Goal: Information Seeking & Learning: Learn about a topic

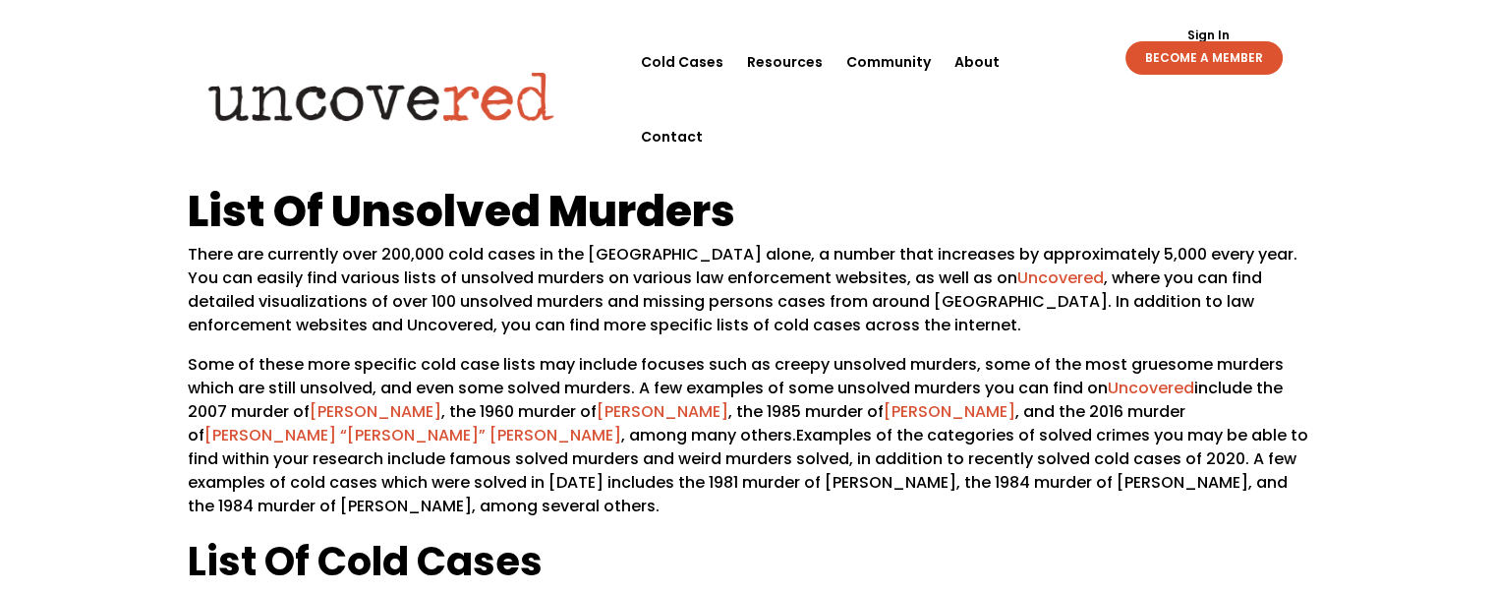
scroll to position [332, 0]
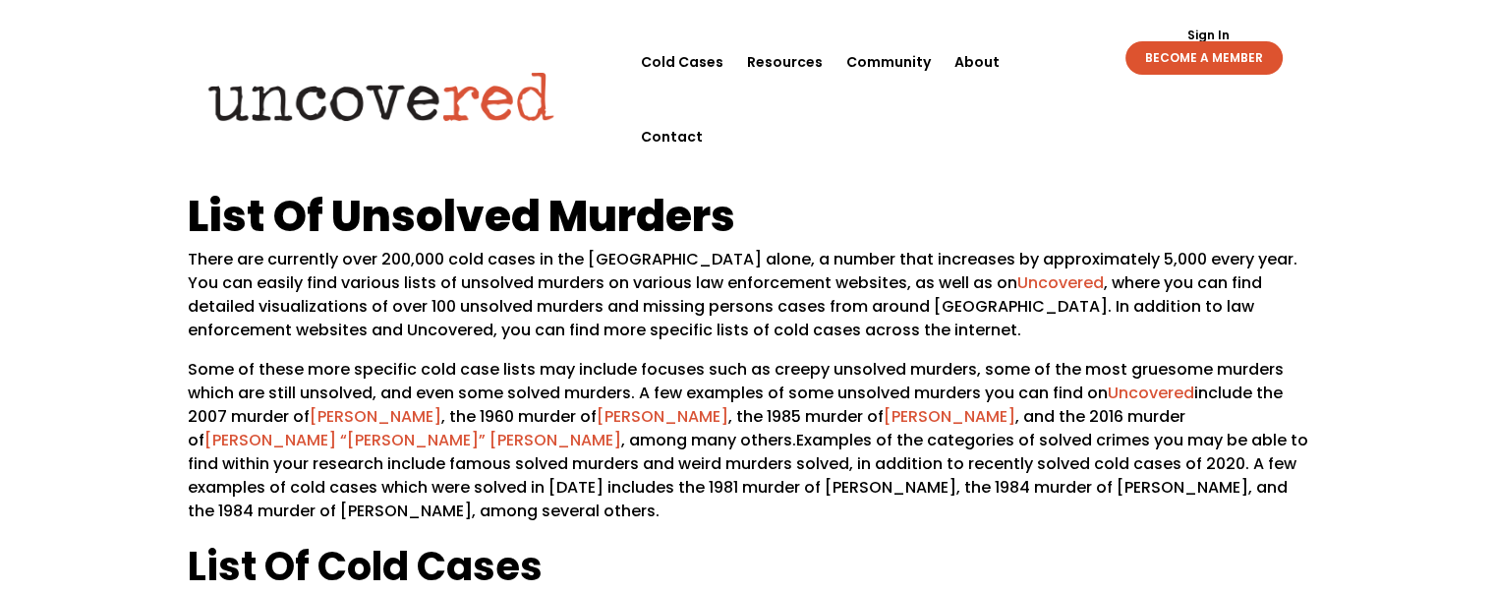
drag, startPoint x: 1501, startPoint y: 128, endPoint x: 841, endPoint y: 168, distance: 660.6
click at [841, 168] on div "List Of Unsolved Murders There are currently over 200,000 cold cases in [GEOGRA…" at bounding box center [748, 548] width 1120 height 764
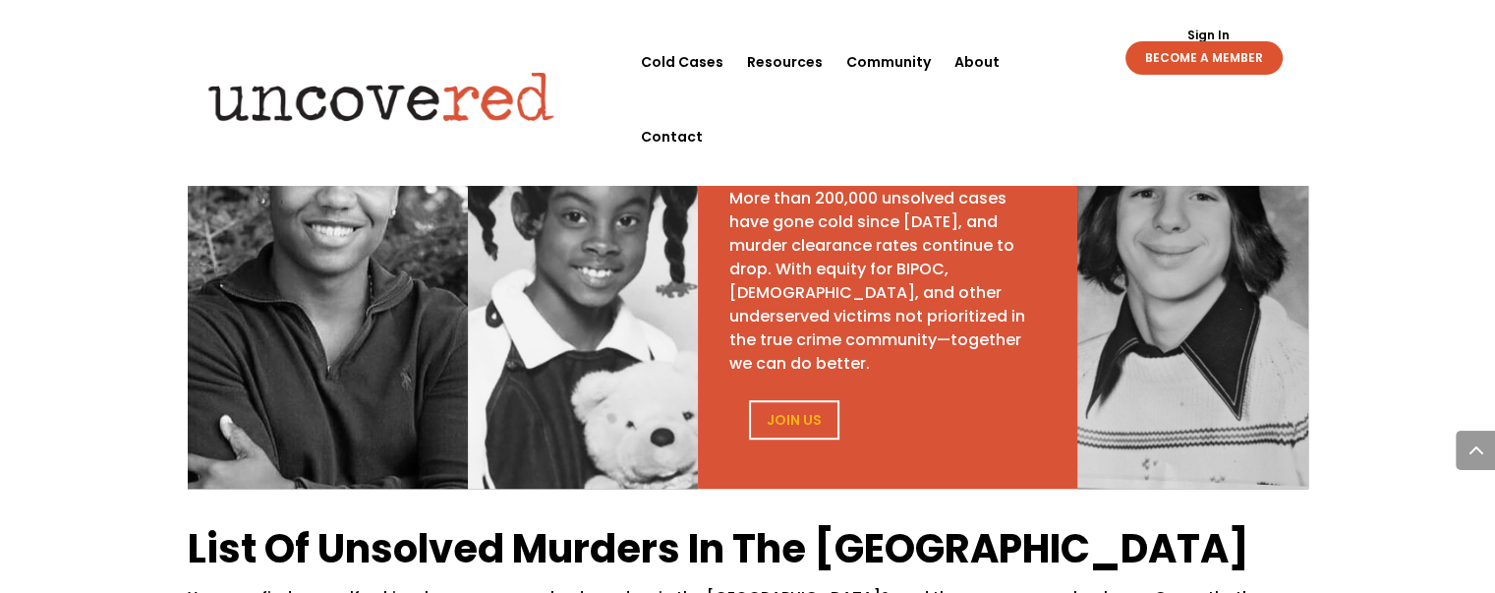
scroll to position [1157, 0]
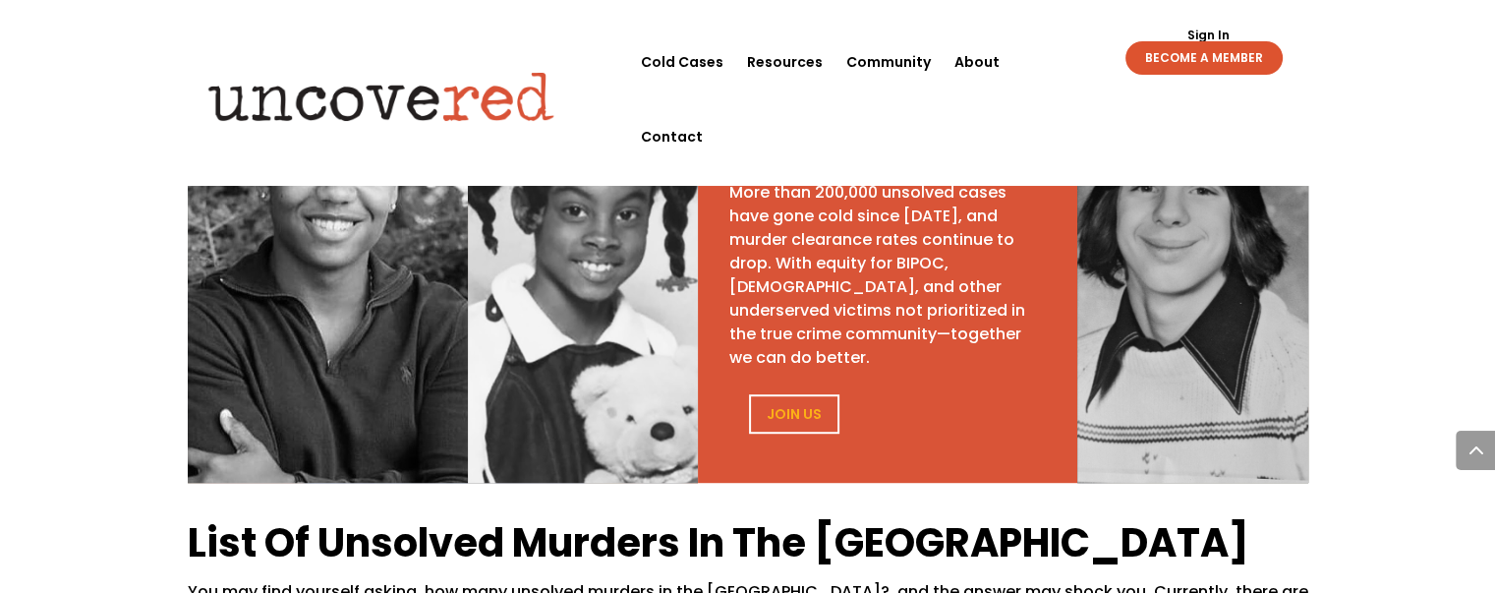
click at [1490, 224] on div "Consider this More than 200,000 unsolved cases have gone cold since [DATE], and…" at bounding box center [747, 267] width 1495 height 439
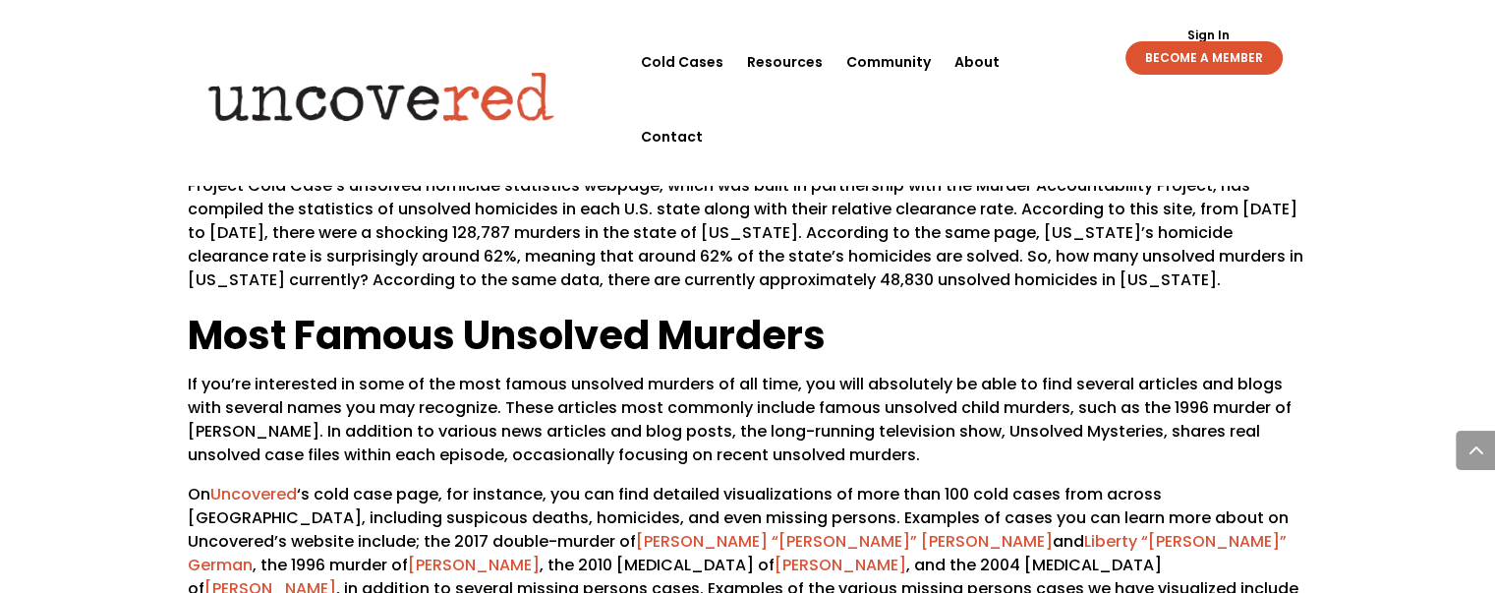
scroll to position [2261, 0]
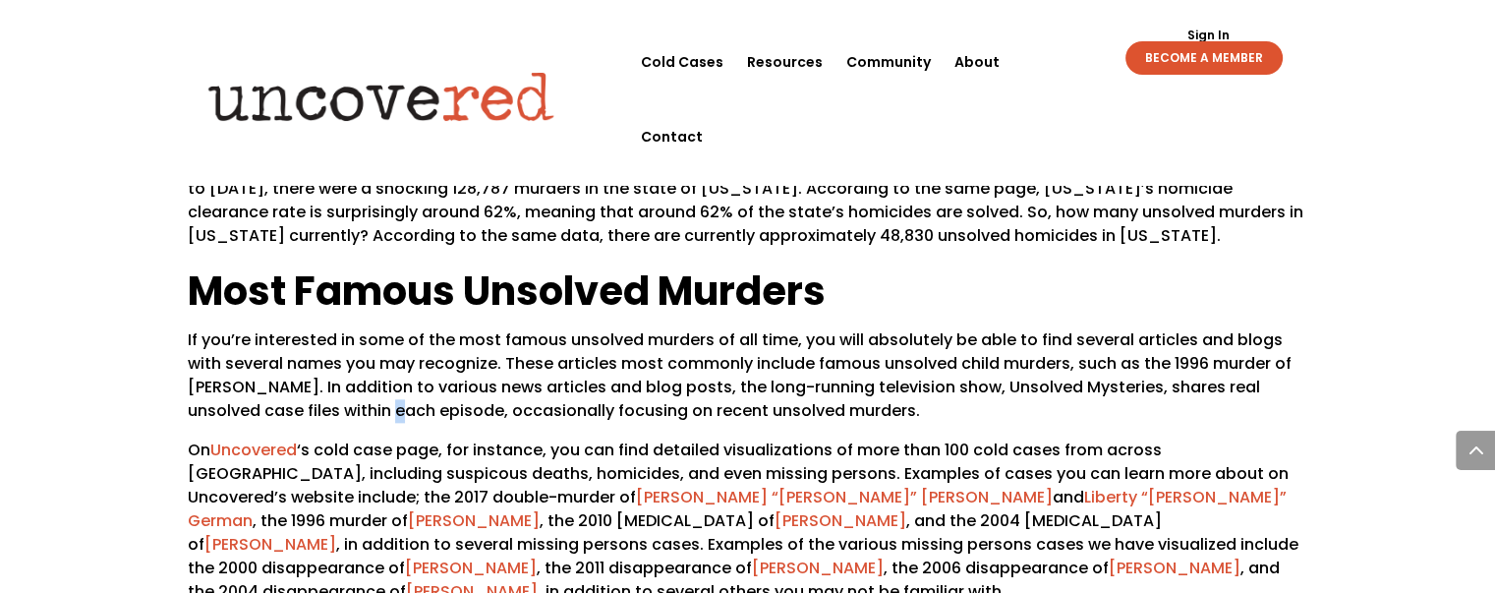
drag, startPoint x: 382, startPoint y: 361, endPoint x: 377, endPoint y: 370, distance: 10.1
click at [378, 366] on div "List Of Unsolved Murders In The [GEOGRAPHIC_DATA] You may find yourself asking,…" at bounding box center [748, 26] width 1120 height 1232
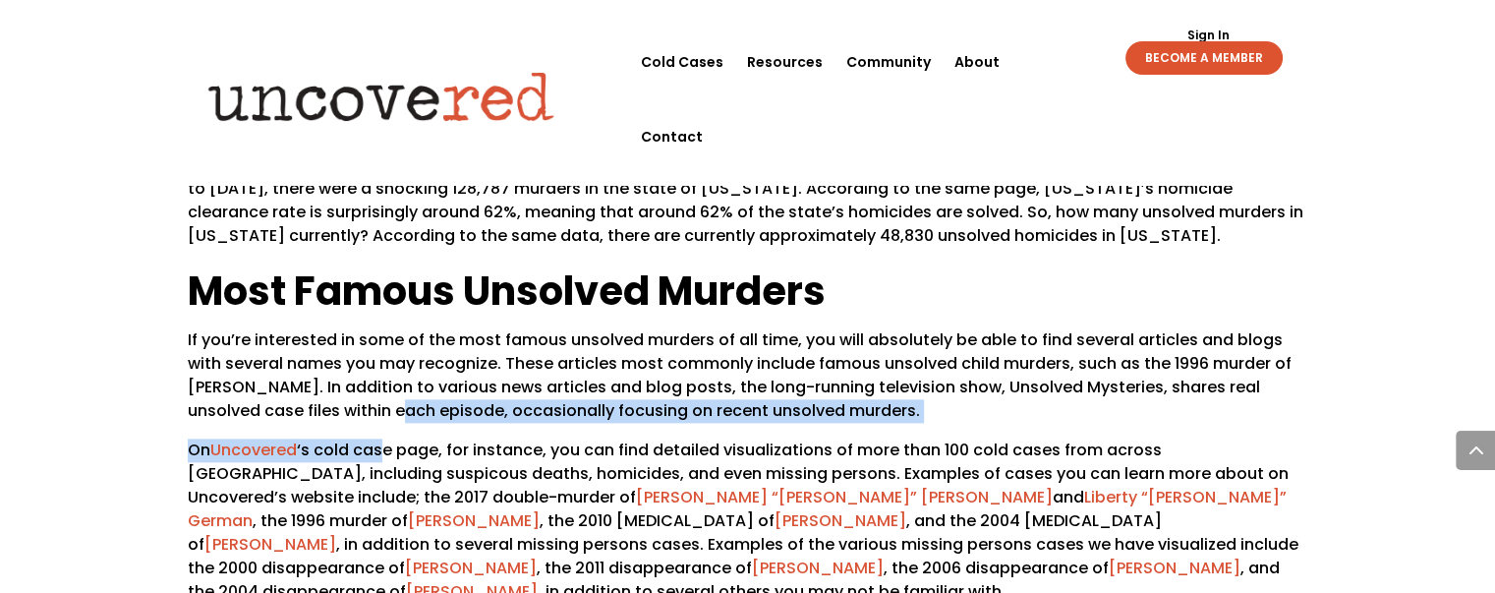
click at [387, 438] on p "On Uncovered ‘s cold case page, for instance, you can find detailed visualizati…" at bounding box center [748, 528] width 1120 height 181
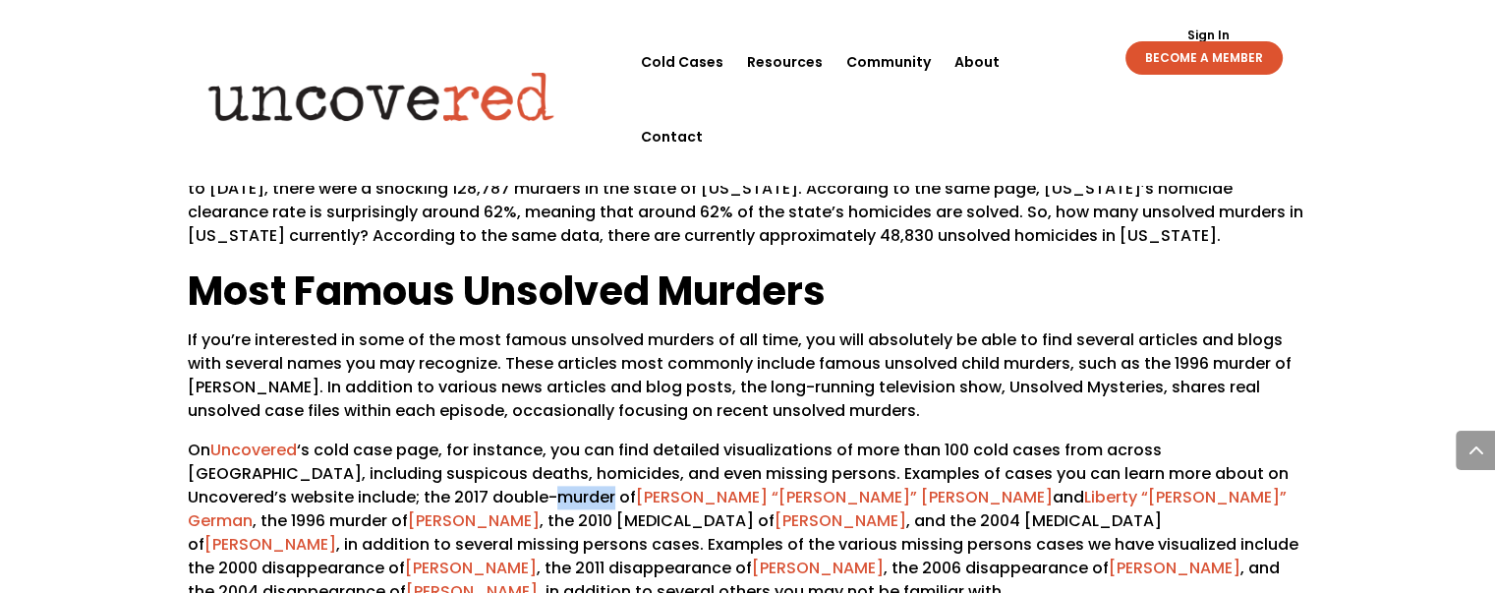
click at [387, 438] on p "On Uncovered ‘s cold case page, for instance, you can find detailed visualizati…" at bounding box center [748, 528] width 1120 height 181
click at [1438, 217] on div "List Of Unsolved Murders In The [GEOGRAPHIC_DATA] You may find yourself asking,…" at bounding box center [747, 27] width 1495 height 1289
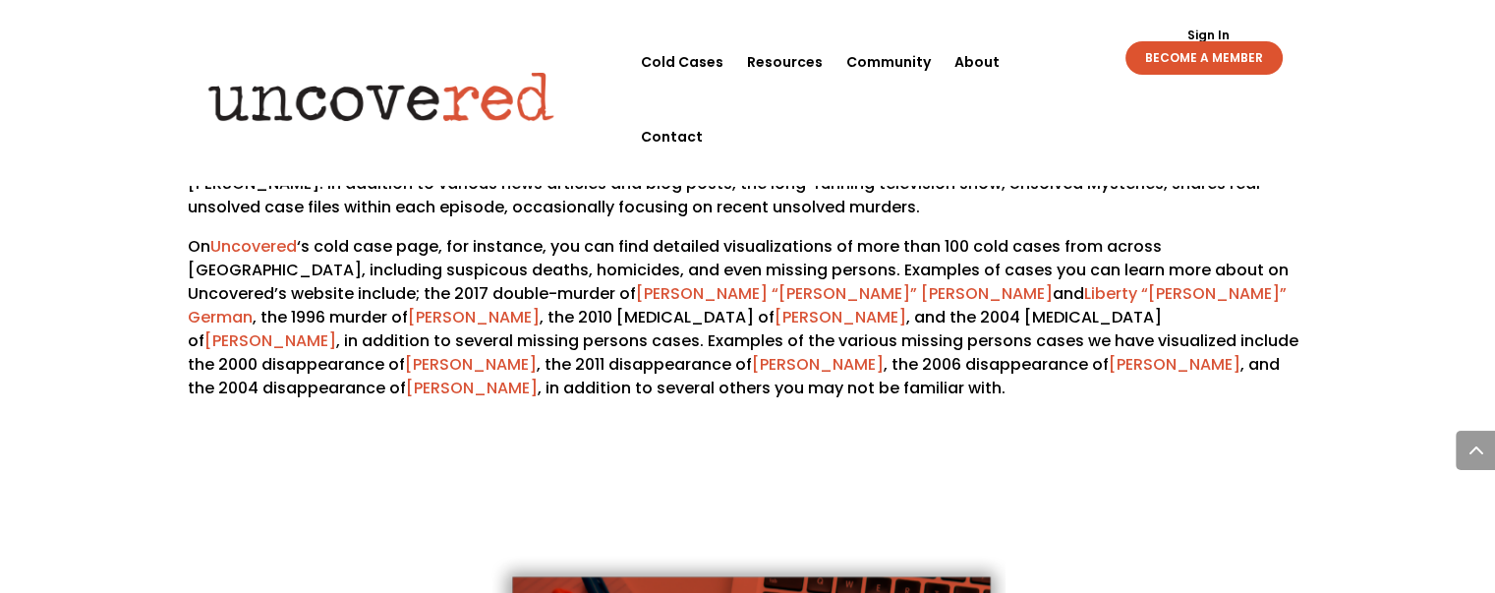
scroll to position [2358, 0]
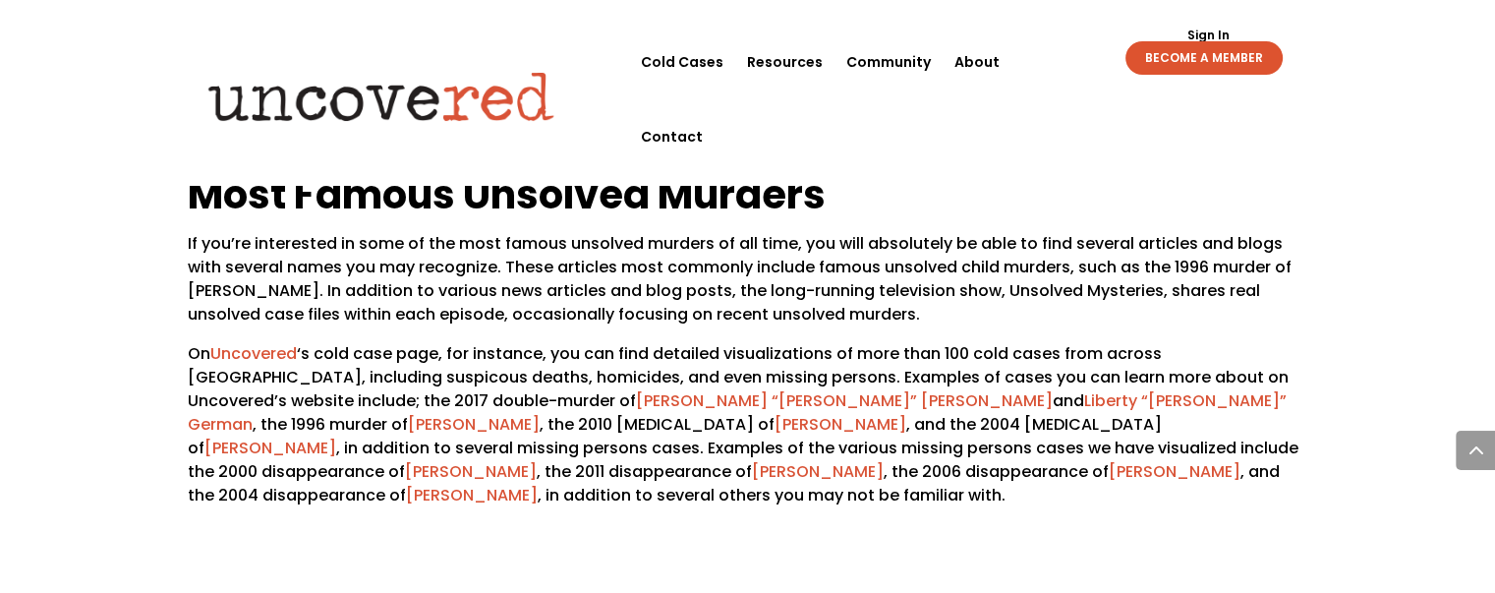
drag, startPoint x: 1443, startPoint y: 289, endPoint x: 1398, endPoint y: 220, distance: 81.8
drag, startPoint x: 1398, startPoint y: 220, endPoint x: 1392, endPoint y: 206, distance: 15.4
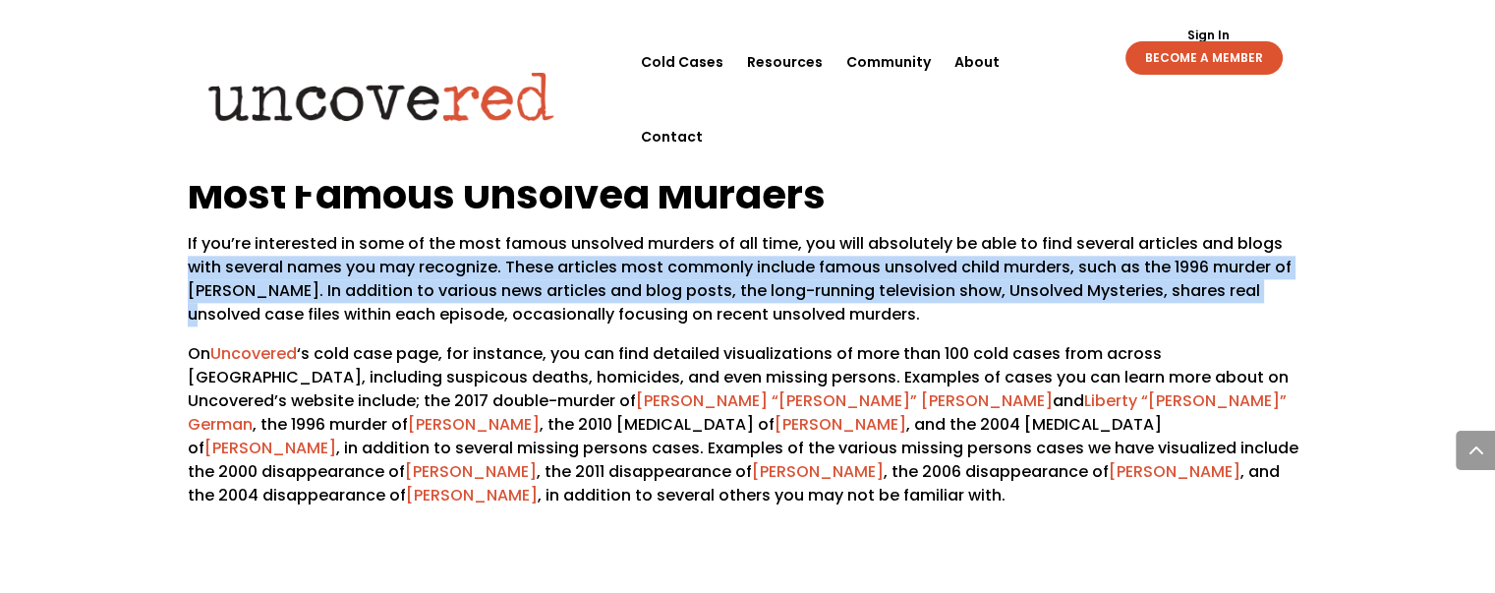
drag, startPoint x: 1392, startPoint y: 206, endPoint x: 1386, endPoint y: 150, distance: 56.3
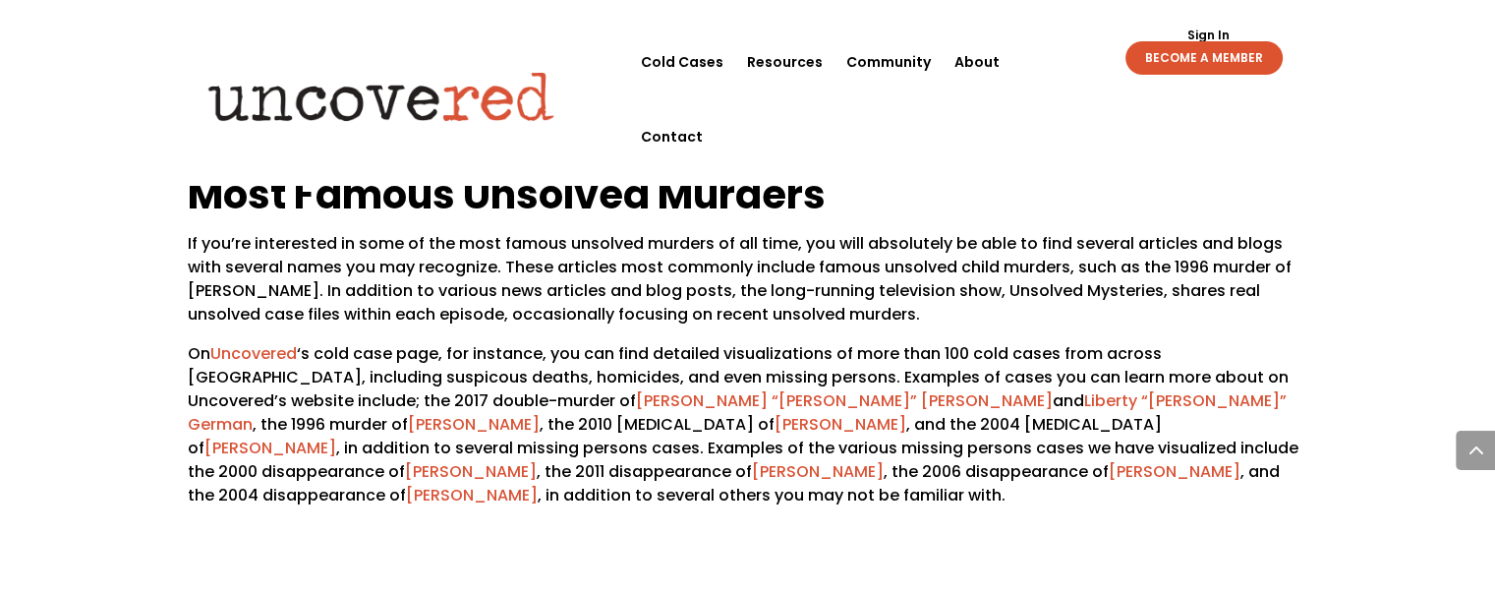
click at [1224, 342] on p "On Uncovered ‘s cold case page, for instance, you can find detailed visualizati…" at bounding box center [748, 432] width 1120 height 181
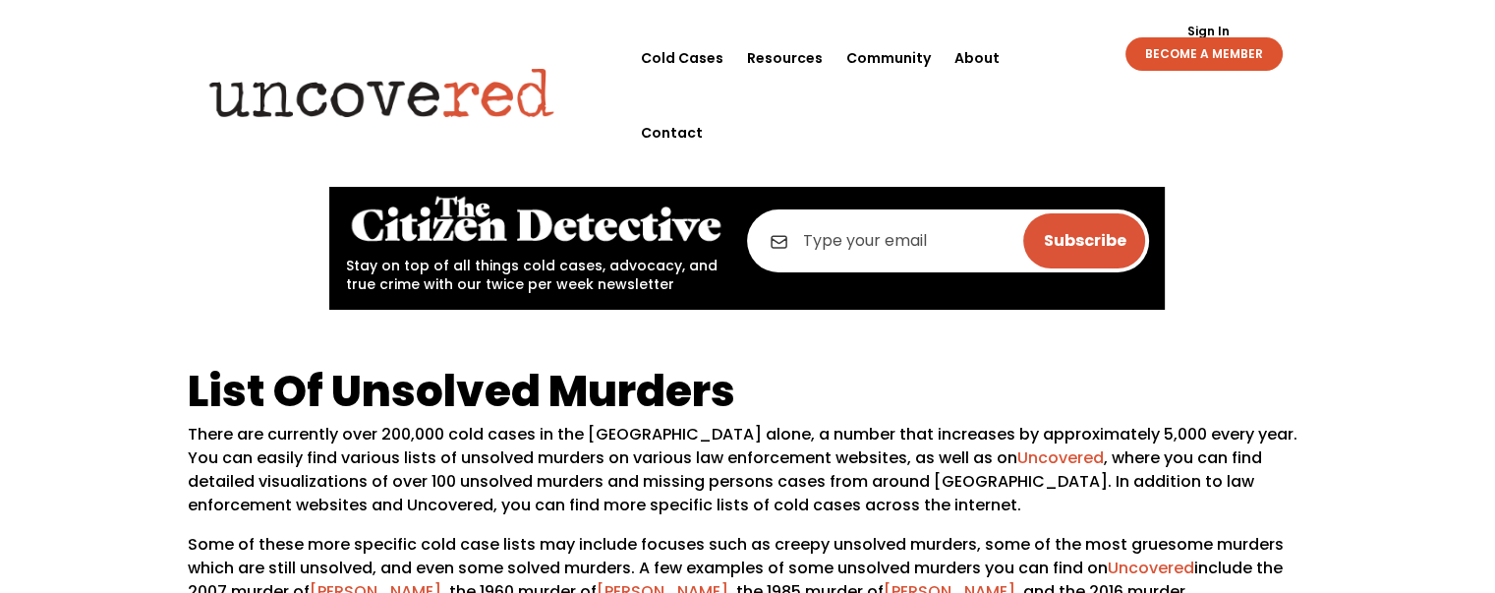
scroll to position [0, 0]
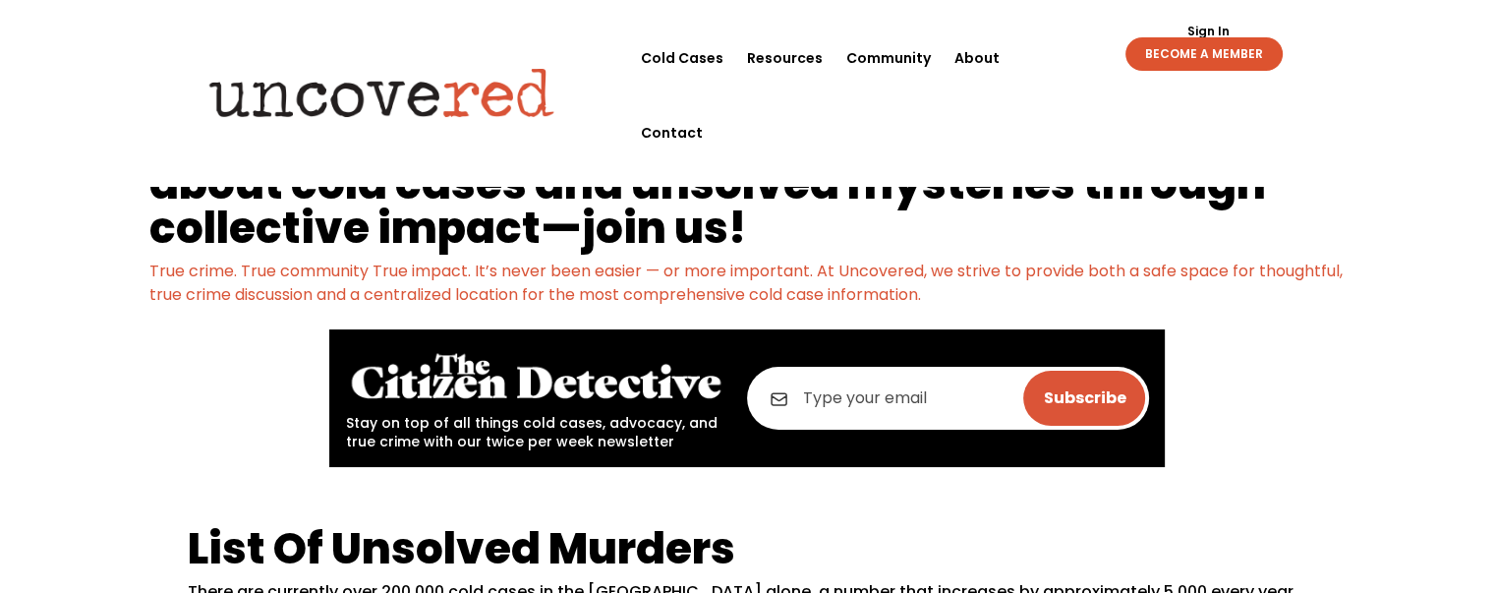
drag, startPoint x: 1502, startPoint y: 321, endPoint x: 1428, endPoint y: 6, distance: 323.9
click at [1429, 7] on header "Cold Cases Resources Community About Contact Cold Cases Resources Community Abo…" at bounding box center [747, 93] width 1495 height 186
click at [1428, 6] on header "Cold Cases Resources Community About Contact Cold Cases Resources Community Abo…" at bounding box center [747, 93] width 1495 height 186
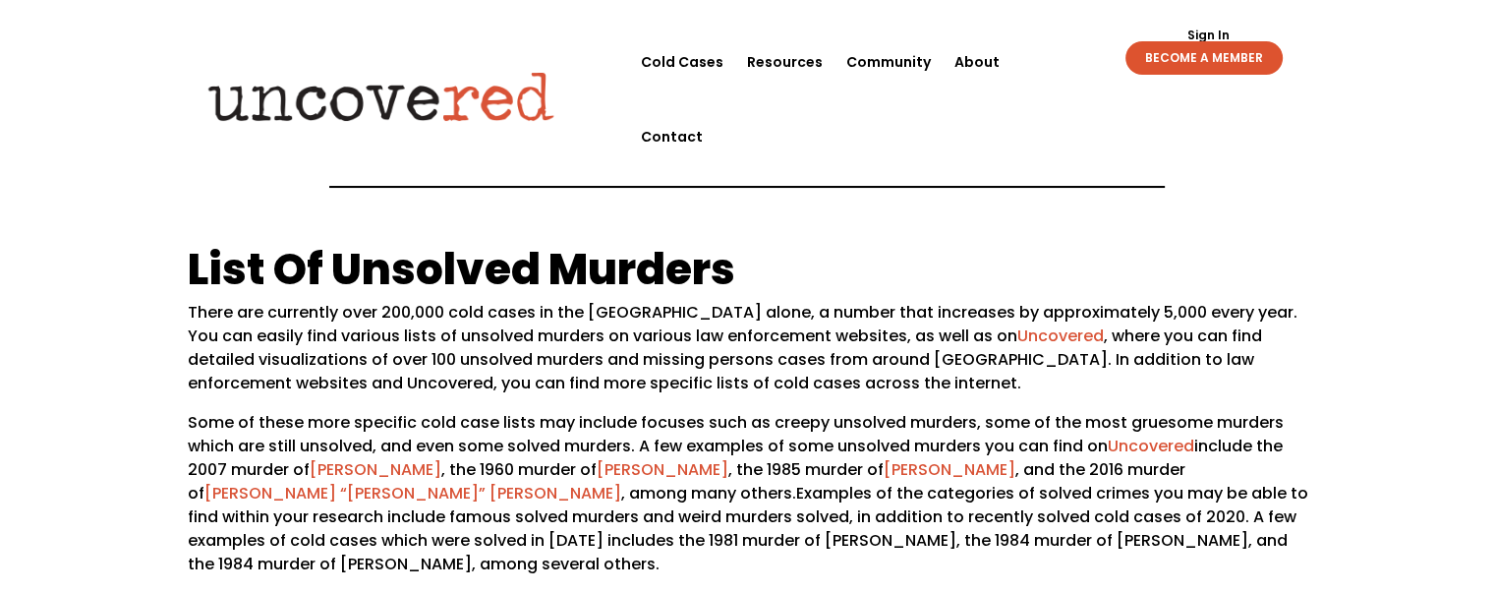
scroll to position [298, 0]
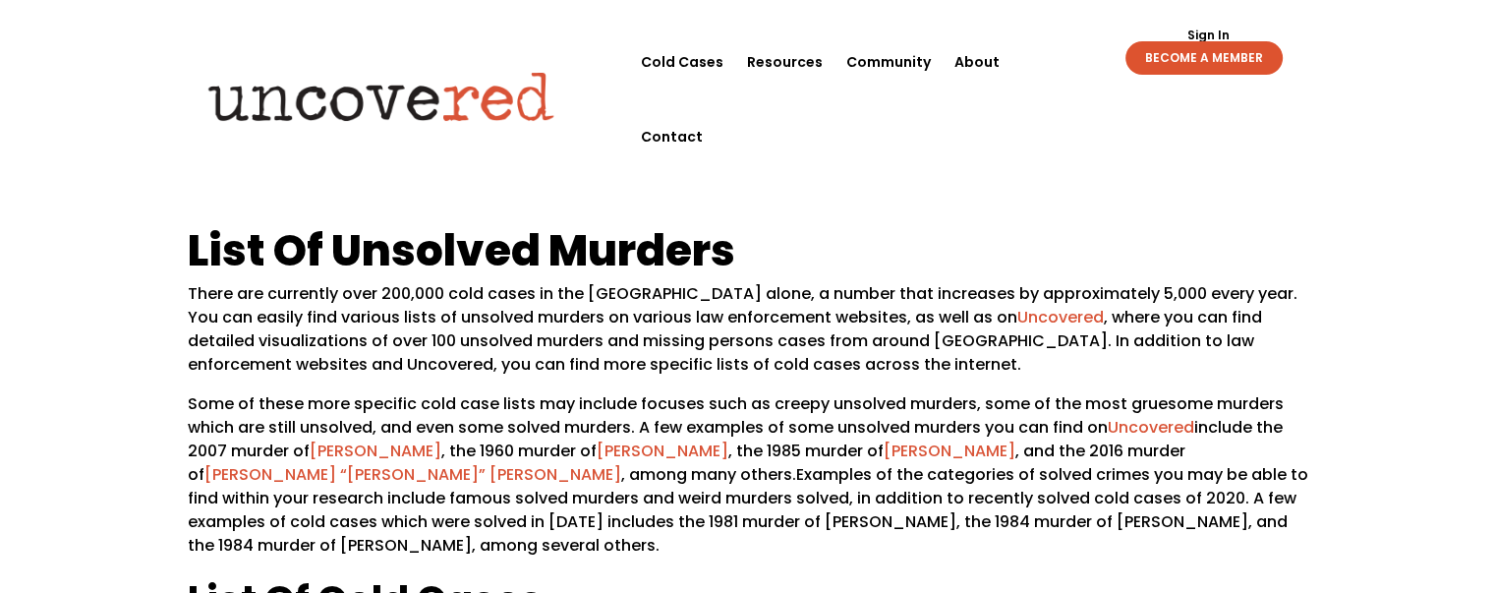
click at [487, 202] on div "List Of Unsolved Murders There are currently over 200,000 cold cases in [GEOGRA…" at bounding box center [748, 582] width 1120 height 764
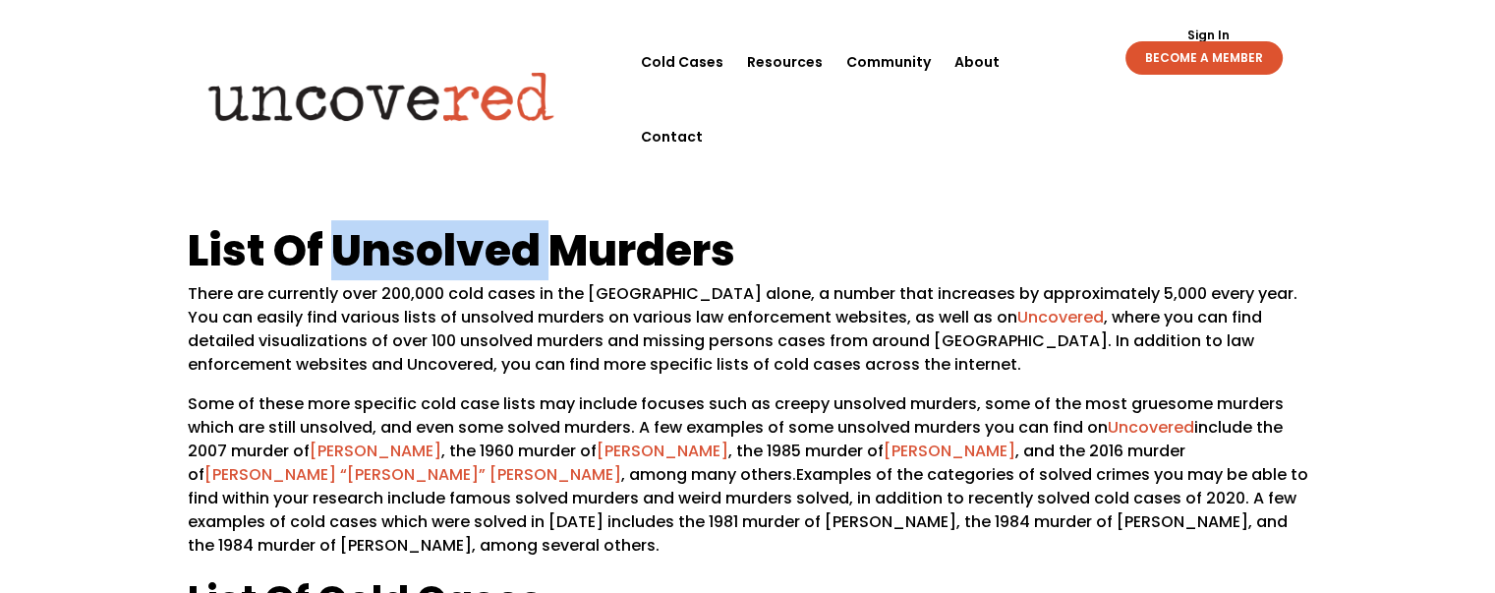
click at [486, 200] on div "List Of Unsolved Murders There are currently over 200,000 cold cases in [GEOGRA…" at bounding box center [748, 582] width 1120 height 764
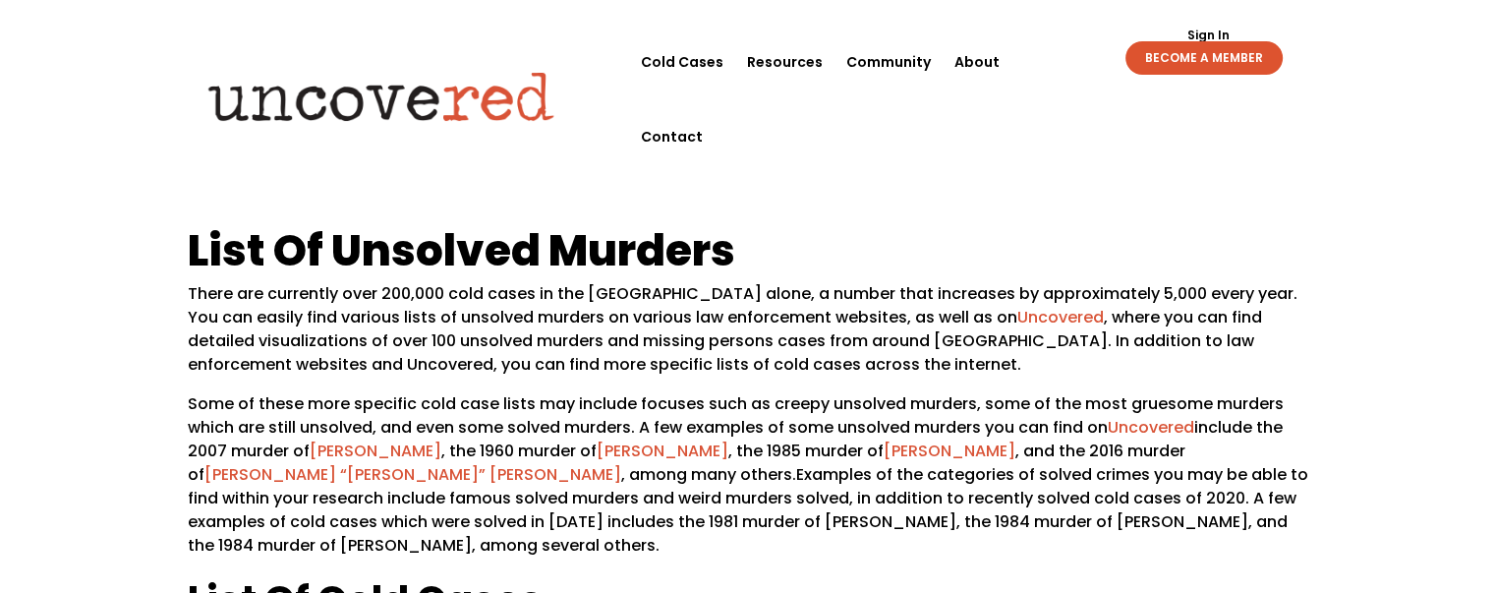
click at [485, 200] on div "List Of Unsolved Murders There are currently over 200,000 cold cases in [GEOGRA…" at bounding box center [748, 582] width 1120 height 764
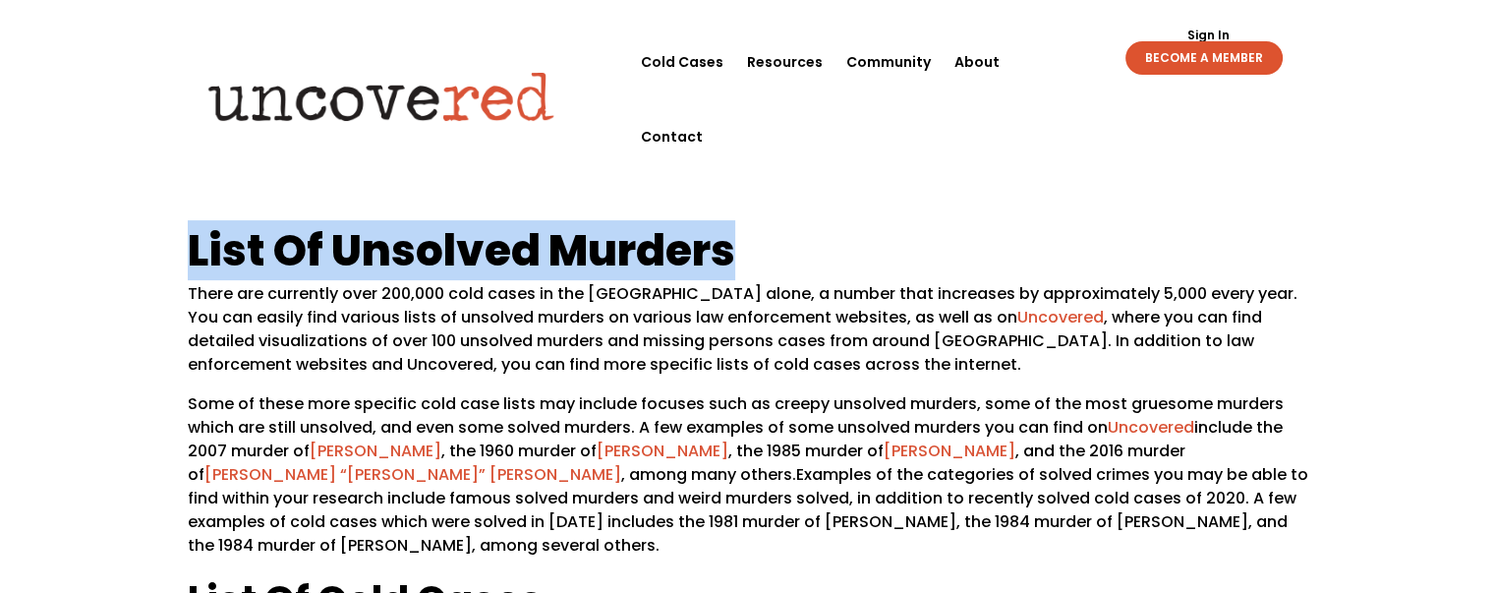
click at [487, 200] on div "List Of Unsolved Murders There are currently over 200,000 cold cases in [GEOGRA…" at bounding box center [748, 582] width 1120 height 764
click at [794, 224] on div "List Of Unsolved Murders There are currently over 200,000 cold cases in [GEOGRA…" at bounding box center [748, 582] width 1120 height 764
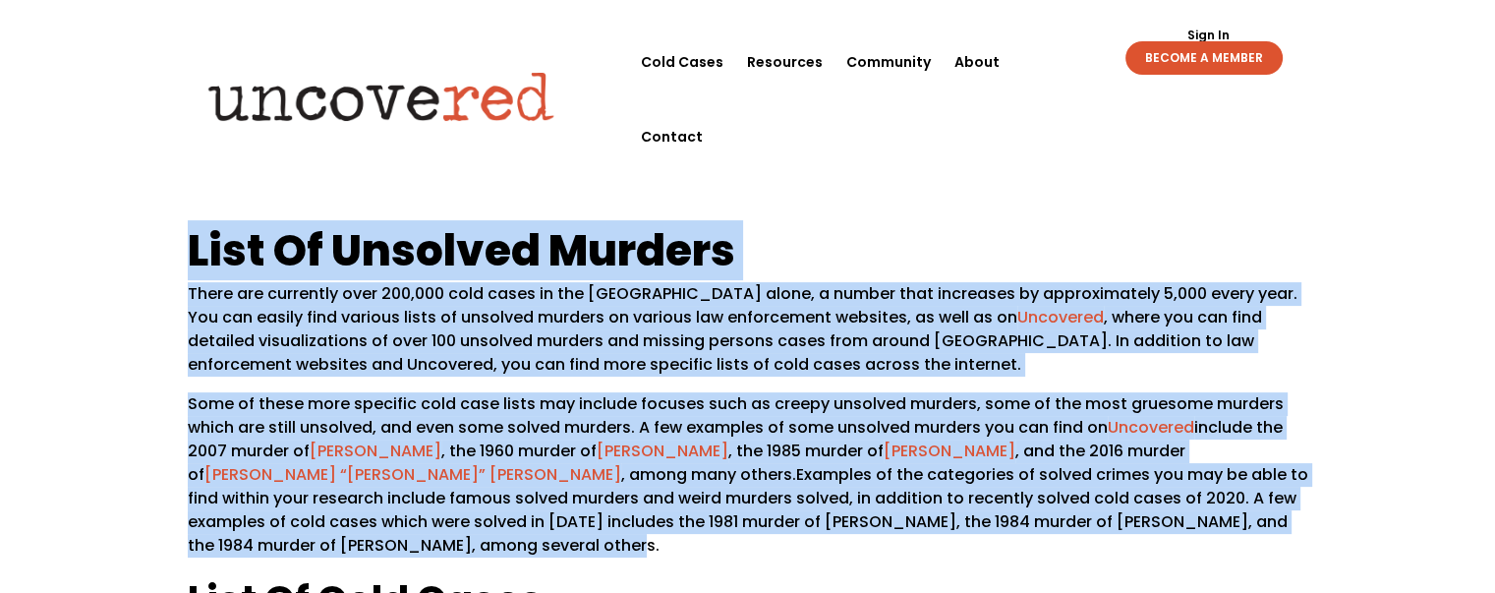
drag, startPoint x: 193, startPoint y: 231, endPoint x: 1379, endPoint y: 521, distance: 1221.1
click at [1379, 521] on div "List Of Unsolved Murders There are currently over 200,000 cold cases in [GEOGRA…" at bounding box center [747, 583] width 1495 height 766
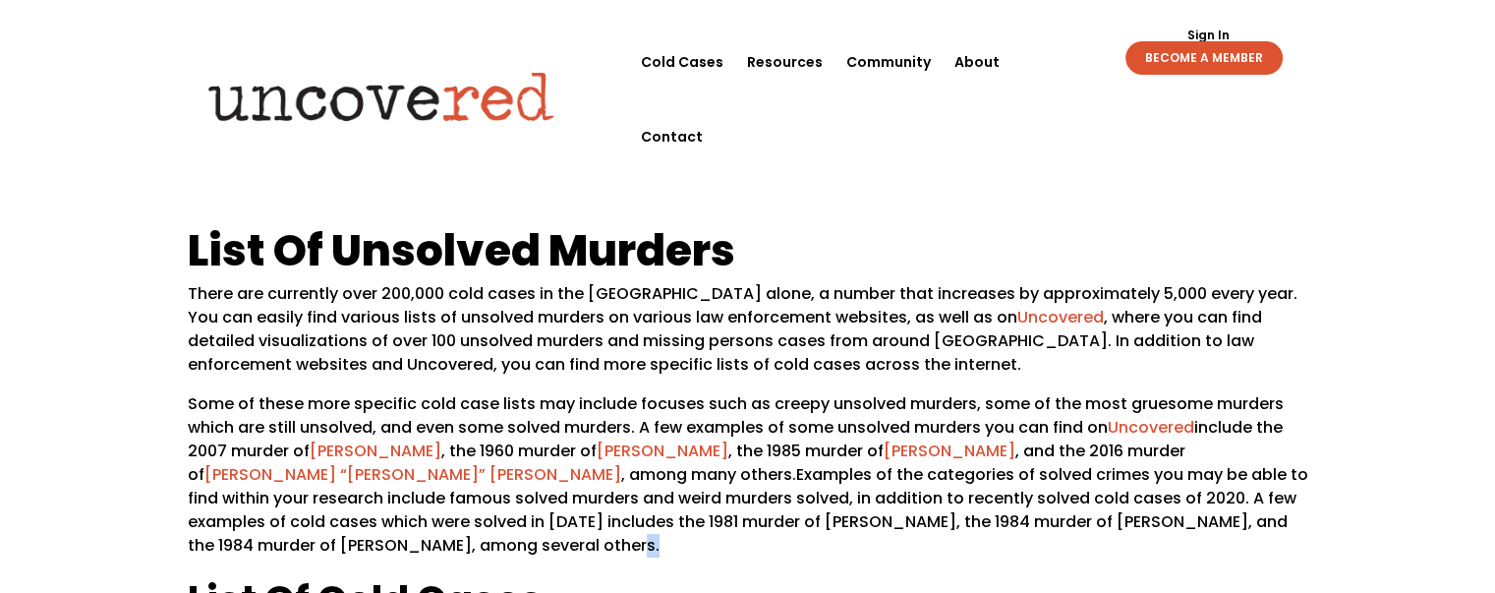
click at [1379, 519] on div "List Of Unsolved Murders There are currently over 200,000 cold cases in [GEOGRA…" at bounding box center [747, 583] width 1495 height 766
